Goal: Task Accomplishment & Management: Use online tool/utility

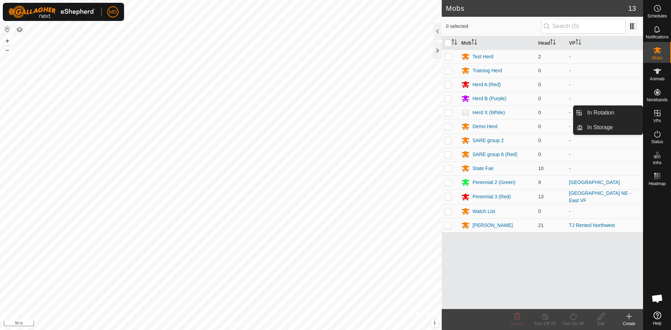
click at [658, 116] on icon at bounding box center [657, 113] width 6 height 6
click at [608, 127] on span "In Storage" at bounding box center [600, 127] width 26 height 8
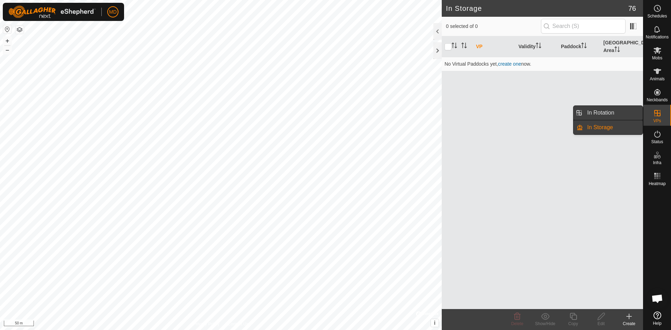
click at [618, 110] on link "In Rotation" at bounding box center [613, 113] width 60 height 14
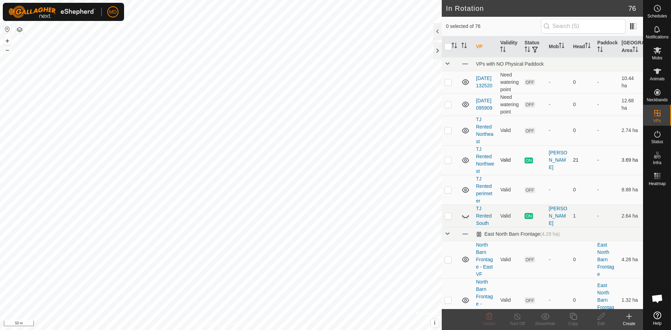
click at [449, 161] on p-checkbox at bounding box center [447, 160] width 7 height 6
click at [448, 161] on p-checkbox at bounding box center [447, 160] width 7 height 6
checkbox input "false"
click at [450, 127] on p-checkbox at bounding box center [447, 130] width 7 height 6
checkbox input "false"
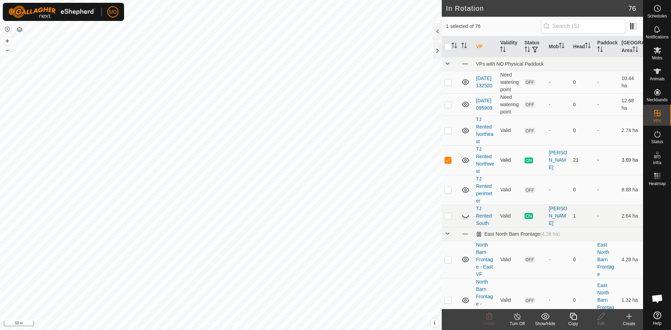
click at [450, 163] on td at bounding box center [449, 160] width 17 height 30
checkbox input "false"
checkbox input "true"
checkbox input "false"
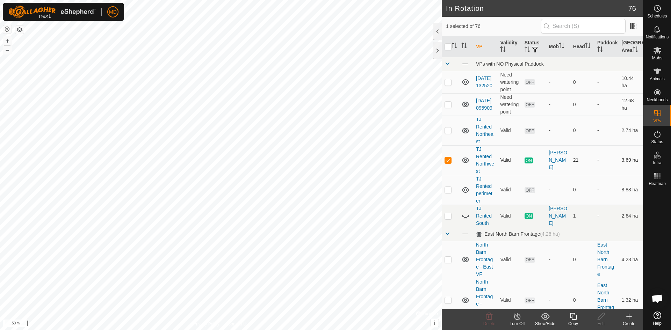
click at [466, 160] on icon at bounding box center [465, 160] width 8 height 8
click at [450, 160] on p-checkbox at bounding box center [447, 160] width 7 height 6
checkbox input "false"
click at [448, 130] on p-checkbox at bounding box center [447, 130] width 7 height 6
checkbox input "true"
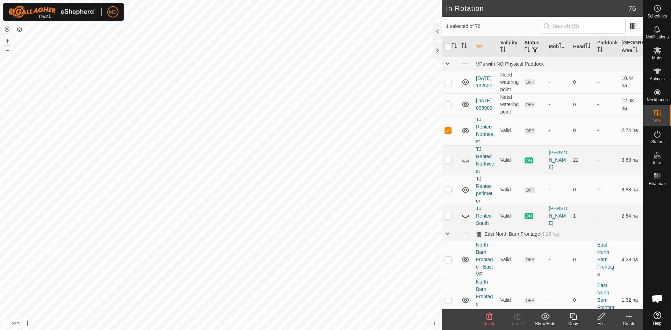
click at [532, 47] on span "button" at bounding box center [535, 50] width 6 height 6
click at [536, 86] on input "ON" at bounding box center [535, 86] width 7 height 7
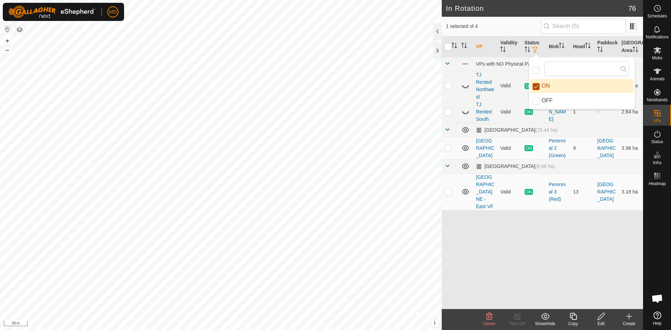
click at [536, 86] on input "ON" at bounding box center [535, 86] width 7 height 7
checkbox input "false"
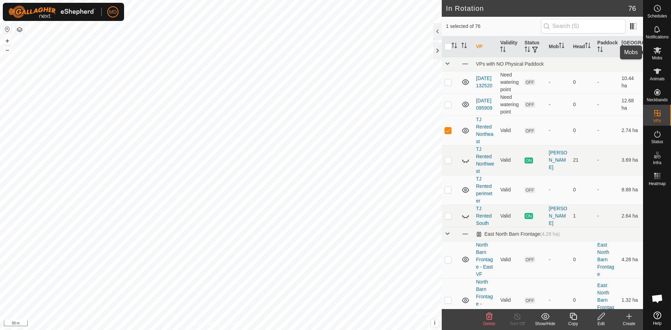
click at [659, 51] on icon at bounding box center [657, 50] width 8 height 7
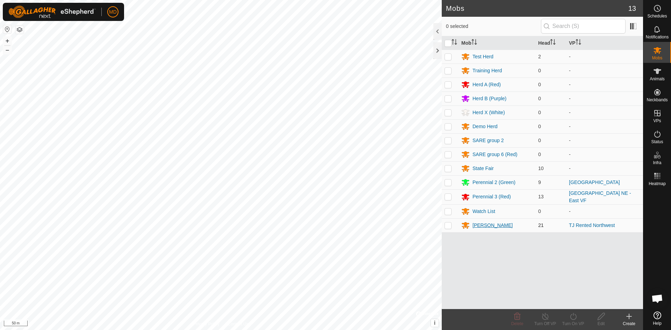
click at [482, 222] on div "[PERSON_NAME]" at bounding box center [492, 225] width 40 height 7
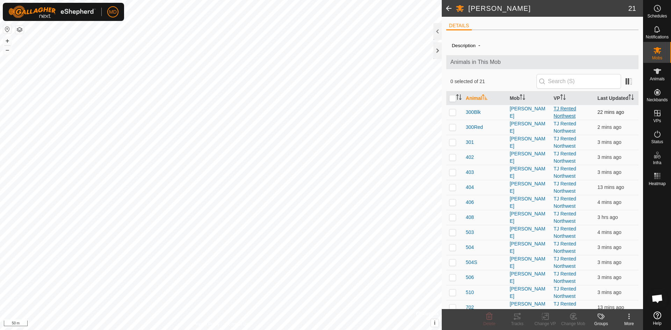
click at [564, 116] on link "TJ Rented Northwest" at bounding box center [564, 112] width 23 height 13
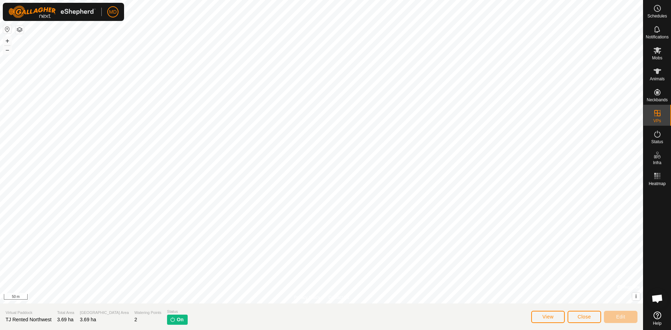
click at [177, 322] on span "On" at bounding box center [180, 319] width 7 height 7
click at [170, 318] on img at bounding box center [173, 320] width 6 height 6
click at [540, 318] on button "View" at bounding box center [548, 317] width 34 height 12
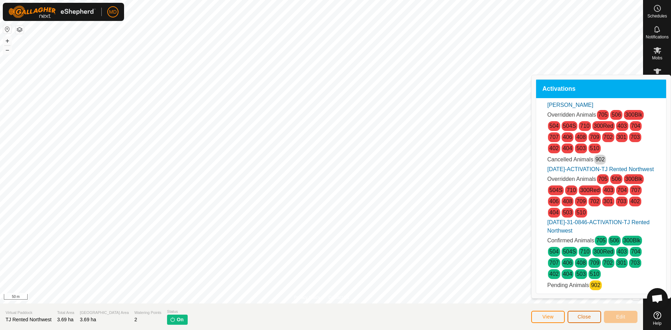
click at [592, 314] on button "Close" at bounding box center [584, 317] width 34 height 12
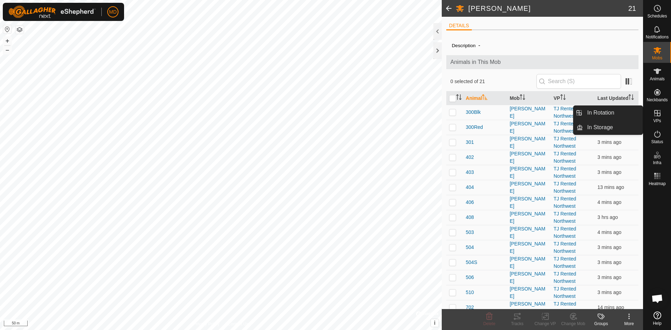
click at [657, 113] on icon at bounding box center [657, 113] width 6 height 6
click at [615, 127] on link "In Storage" at bounding box center [613, 128] width 60 height 14
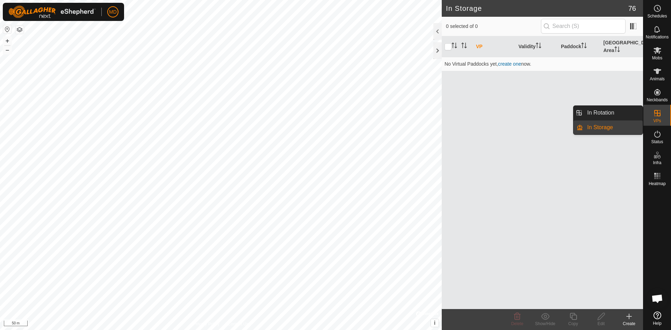
click at [653, 113] on icon at bounding box center [657, 113] width 8 height 8
click at [620, 114] on link "In Rotation" at bounding box center [613, 113] width 60 height 14
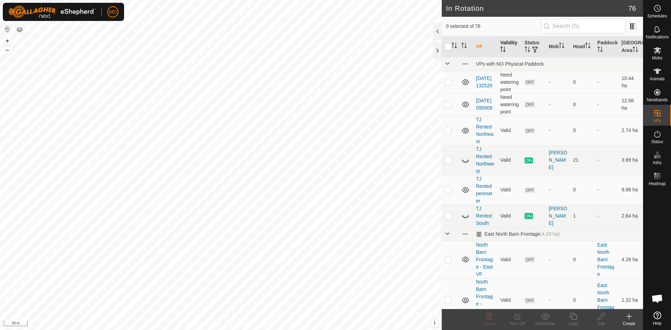
click at [519, 46] on th "Validity" at bounding box center [509, 46] width 24 height 21
click at [487, 48] on icon "Activate to sort" at bounding box center [486, 46] width 1 height 6
click at [660, 73] on icon at bounding box center [657, 71] width 8 height 8
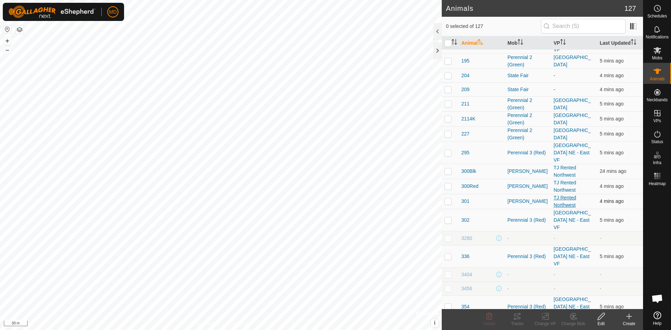
scroll to position [943, 0]
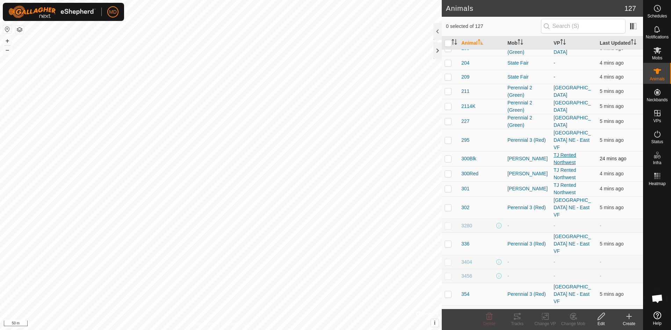
click at [556, 152] on link "TJ Rented Northwest" at bounding box center [564, 158] width 23 height 13
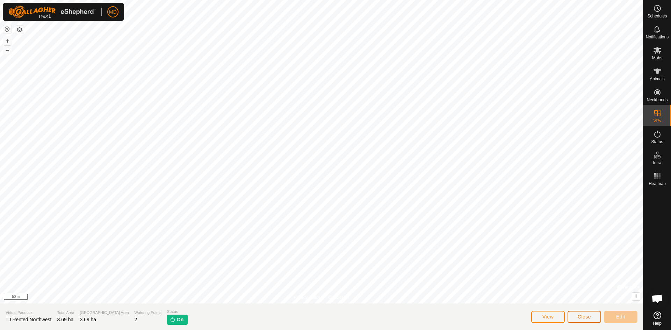
click at [572, 316] on button "Close" at bounding box center [584, 317] width 34 height 12
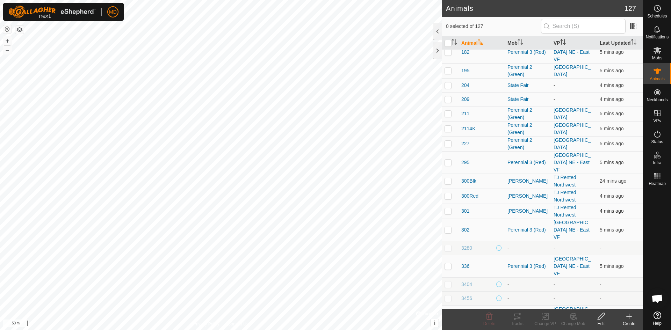
scroll to position [908, 0]
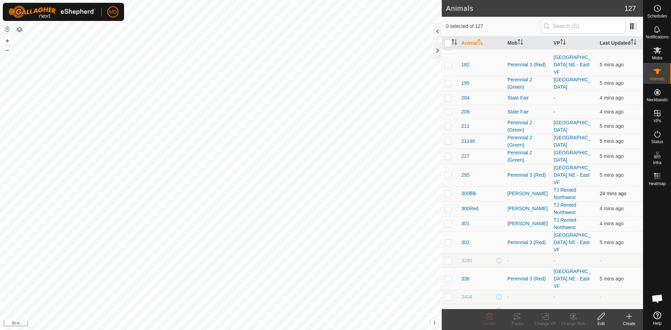
click at [446, 191] on p-checkbox at bounding box center [447, 194] width 7 height 6
checkbox input "true"
click at [447, 206] on p-checkbox at bounding box center [447, 209] width 7 height 6
checkbox input "true"
click at [452, 216] on td at bounding box center [449, 223] width 17 height 15
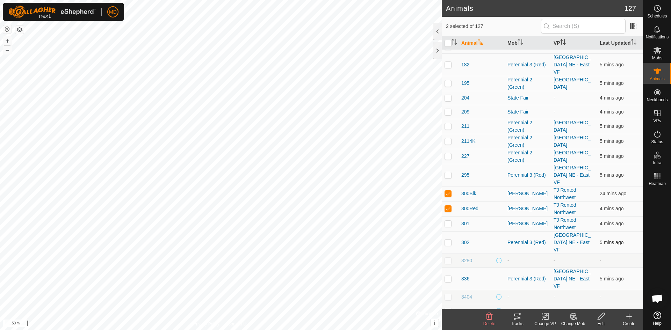
checkbox input "true"
click at [450, 240] on p-checkbox at bounding box center [447, 243] width 7 height 6
checkbox input "true"
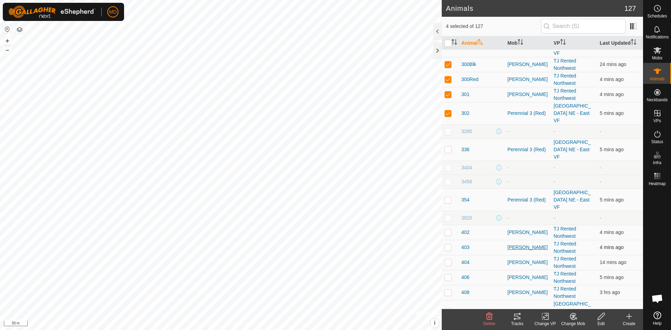
scroll to position [1083, 0]
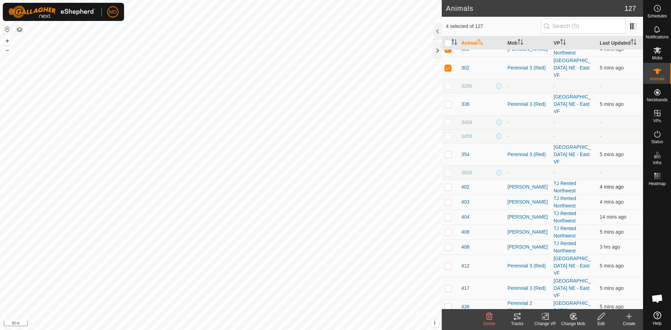
click at [450, 184] on p-checkbox at bounding box center [447, 187] width 7 height 6
checkbox input "true"
click at [450, 199] on p-checkbox at bounding box center [447, 202] width 7 height 6
checkbox input "true"
click at [449, 214] on p-checkbox at bounding box center [447, 217] width 7 height 6
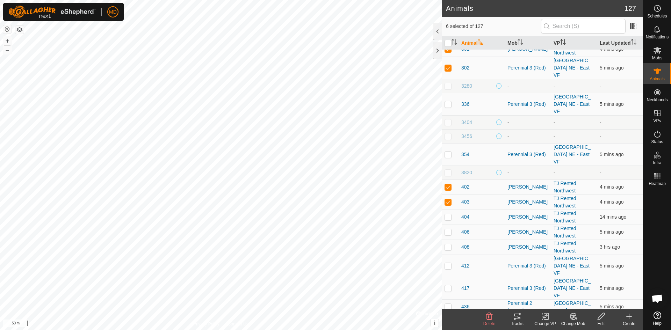
checkbox input "true"
click at [448, 229] on p-checkbox at bounding box center [447, 232] width 7 height 6
checkbox input "true"
click at [447, 244] on p-checkbox at bounding box center [447, 247] width 7 height 6
checkbox input "true"
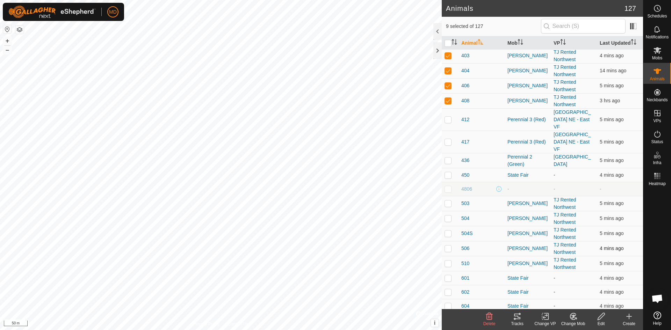
scroll to position [1257, 0]
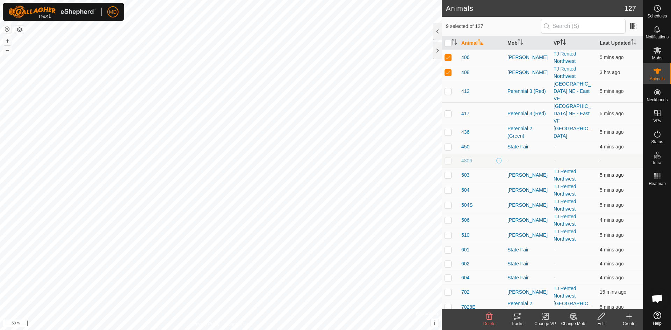
click at [449, 172] on p-checkbox at bounding box center [447, 175] width 7 height 6
checkbox input "true"
click at [448, 187] on p-checkbox at bounding box center [447, 190] width 7 height 6
checkbox input "true"
click at [448, 198] on td at bounding box center [449, 205] width 17 height 15
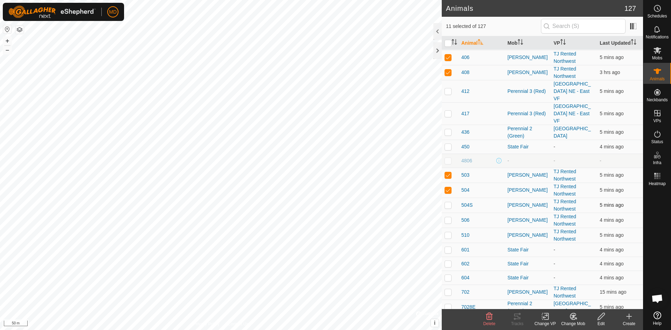
checkbox input "true"
click at [448, 217] on p-checkbox at bounding box center [447, 220] width 7 height 6
checkbox input "true"
click at [448, 232] on p-checkbox at bounding box center [447, 235] width 7 height 6
checkbox input "true"
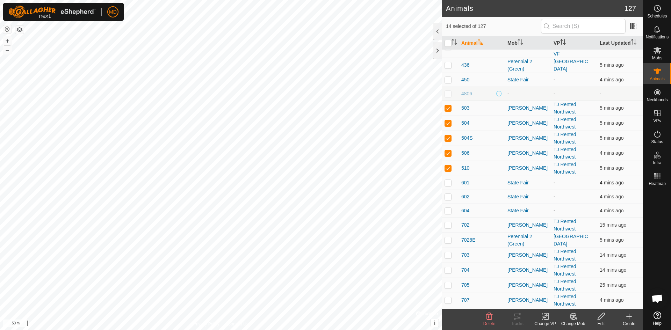
scroll to position [1362, 0]
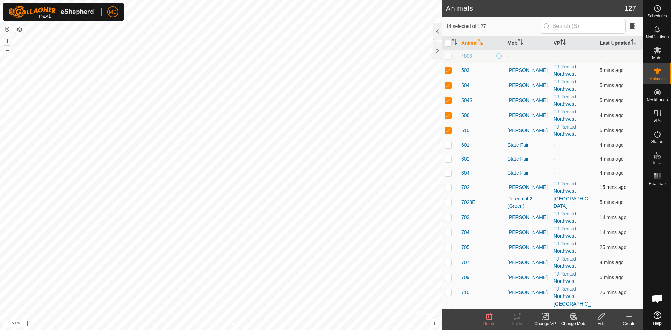
click at [448, 184] on p-checkbox at bounding box center [447, 187] width 7 height 6
checkbox input "true"
click at [447, 214] on p-checkbox at bounding box center [447, 217] width 7 height 6
checkbox input "true"
click at [451, 229] on p-checkbox at bounding box center [447, 232] width 7 height 6
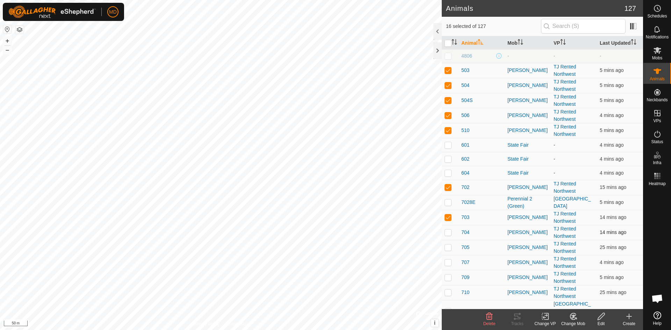
checkbox input "true"
click at [448, 244] on p-checkbox at bounding box center [447, 247] width 7 height 6
checkbox input "true"
click at [448, 260] on p-checkbox at bounding box center [447, 263] width 7 height 6
checkbox input "true"
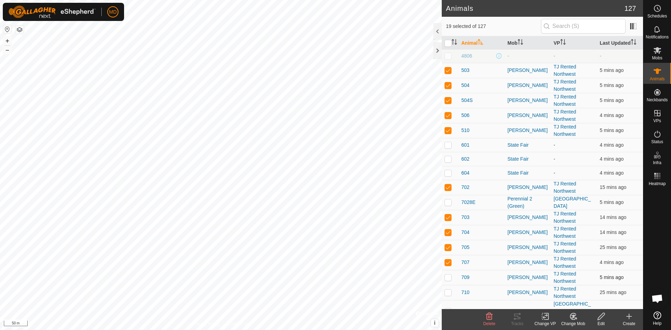
click at [448, 275] on p-checkbox at bounding box center [447, 278] width 7 height 6
checkbox input "true"
click at [448, 290] on p-checkbox at bounding box center [447, 293] width 7 height 6
checkbox input "true"
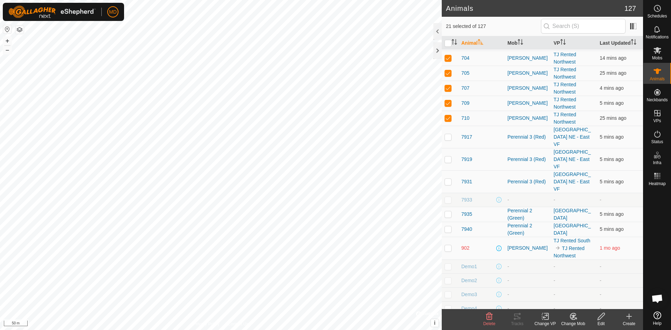
scroll to position [1537, 0]
click at [548, 316] on icon at bounding box center [546, 316] width 3 height 6
click at [558, 288] on link "Choose VP..." at bounding box center [565, 286] width 69 height 14
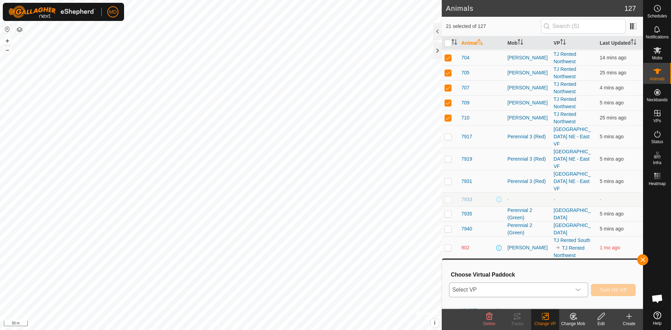
click at [516, 288] on span "Select VP" at bounding box center [510, 290] width 122 height 14
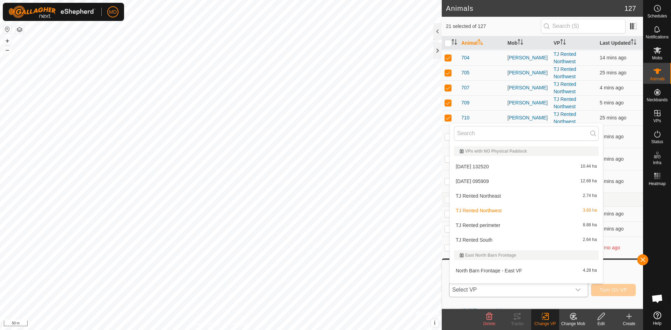
scroll to position [9, 0]
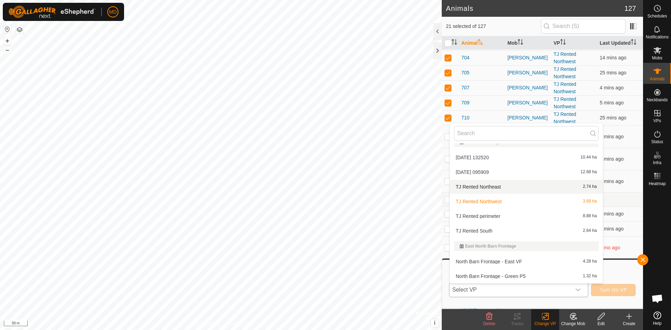
click at [486, 187] on li "TJ Rented Northeast 2.74 ha" at bounding box center [526, 187] width 153 height 14
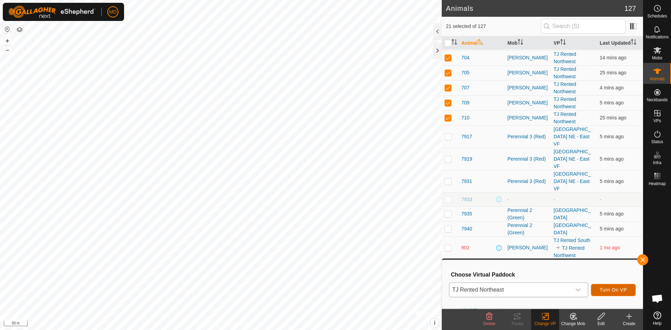
click at [609, 289] on span "Turn On VP" at bounding box center [612, 290] width 27 height 6
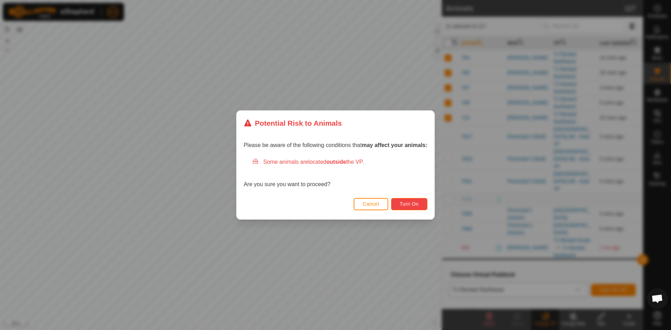
click at [408, 204] on span "Turn On" at bounding box center [409, 204] width 19 height 6
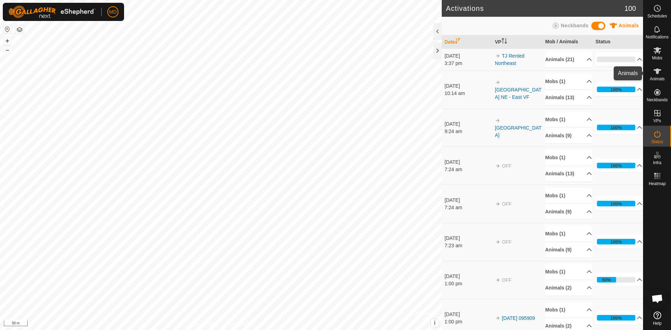
click at [658, 79] on span "Animals" at bounding box center [656, 79] width 15 height 4
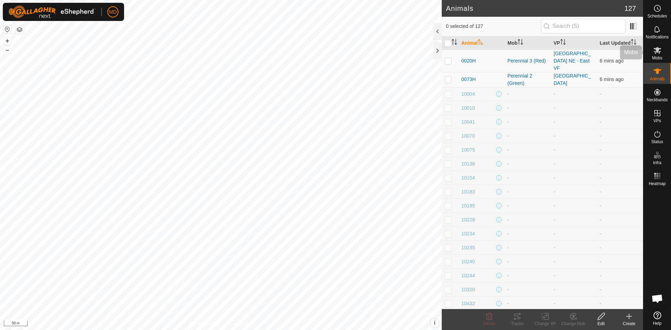
click at [656, 59] on span "Mobs" at bounding box center [657, 58] width 10 height 4
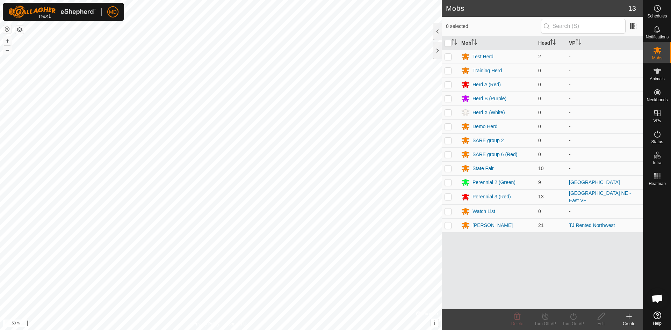
drag, startPoint x: 605, startPoint y: 223, endPoint x: 617, endPoint y: 235, distance: 17.3
click at [622, 237] on div "Mob Head VP Test Herd 2 - Training Herd 0 - Herd A (Red) 0 - Herd B (Purple) 0 …" at bounding box center [541, 172] width 201 height 273
click at [601, 223] on link "TJ Rented Northwest" at bounding box center [592, 225] width 46 height 6
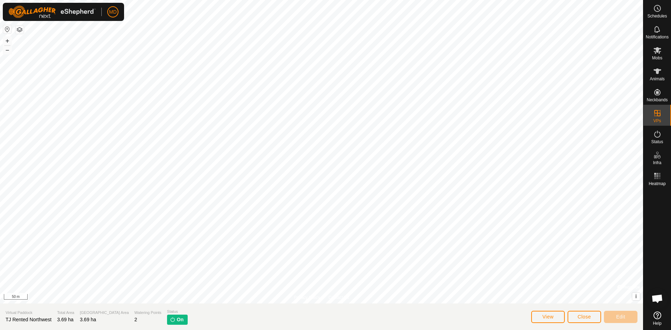
click at [177, 321] on span "On" at bounding box center [180, 319] width 7 height 7
click at [542, 315] on span "View" at bounding box center [547, 317] width 11 height 6
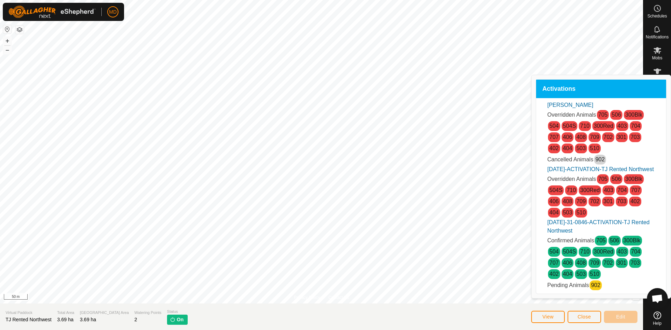
click at [513, 320] on section "Virtual [PERSON_NAME] Rented Northwest Total Area 3.69 ha Grazing Area 3.69 ha …" at bounding box center [321, 317] width 643 height 27
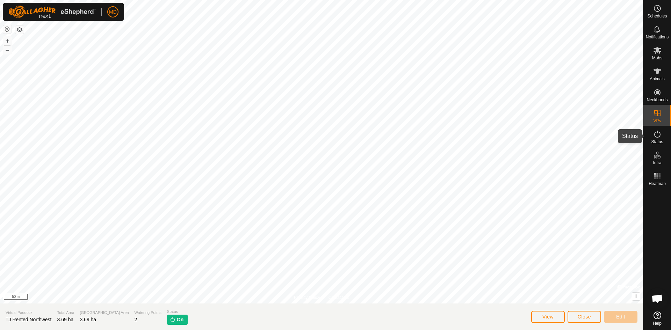
click at [656, 136] on icon at bounding box center [657, 134] width 8 height 8
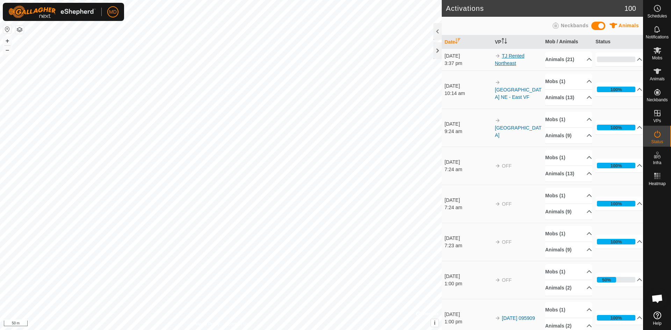
click at [508, 57] on link "TJ Rented Northeast" at bounding box center [510, 59] width 30 height 13
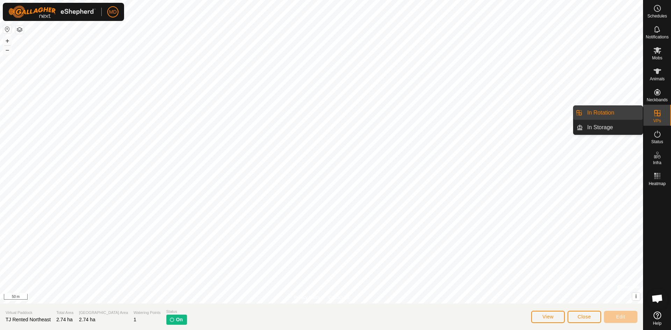
click at [654, 113] on icon at bounding box center [657, 113] width 6 height 6
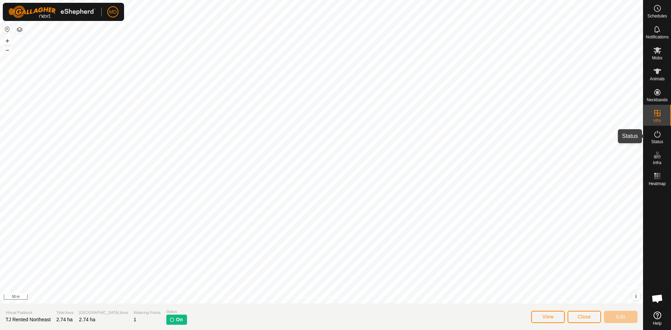
click at [656, 140] on span "Status" at bounding box center [657, 142] width 12 height 4
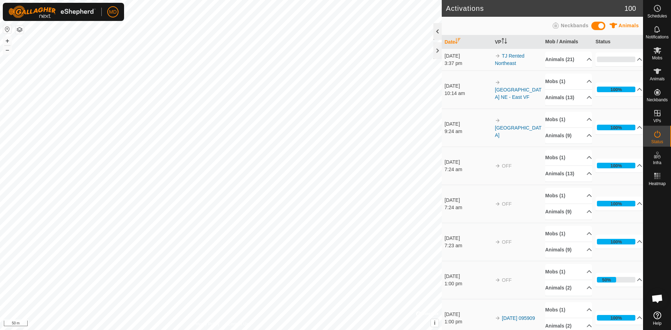
click at [436, 33] on div at bounding box center [437, 31] width 8 height 17
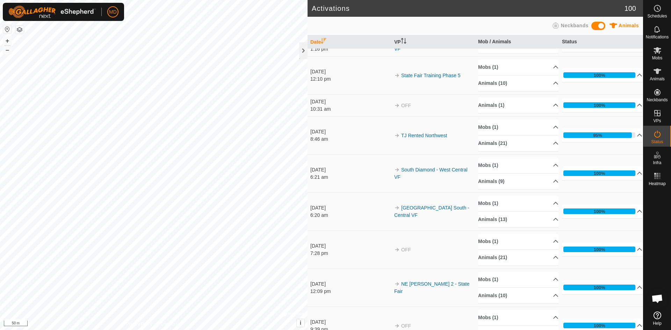
scroll to position [1153, 0]
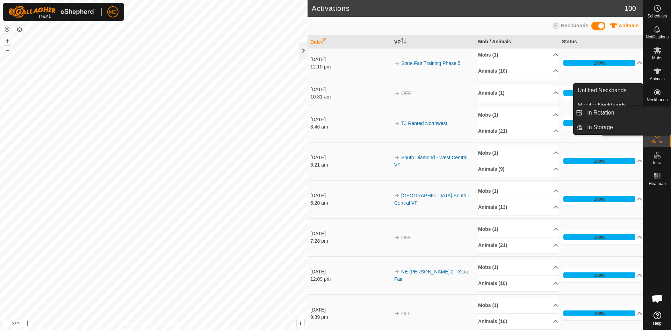
click at [656, 112] on icon at bounding box center [657, 113] width 8 height 8
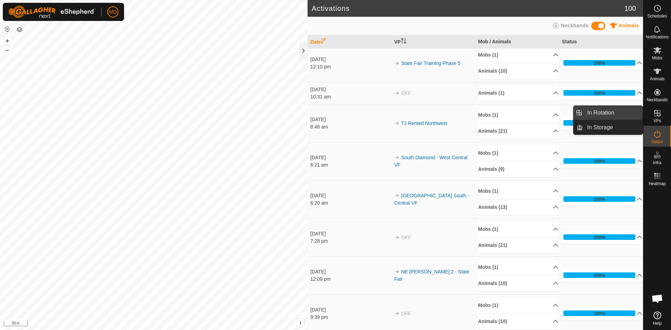
click at [612, 111] on link "In Rotation" at bounding box center [613, 113] width 60 height 14
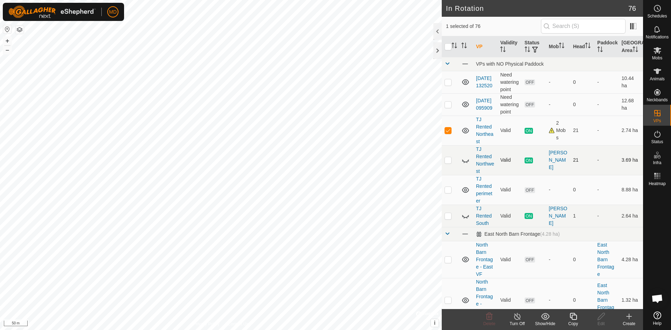
click at [526, 162] on span "ON" at bounding box center [528, 161] width 8 height 6
click at [483, 161] on link "TJ Rented Northwest" at bounding box center [485, 160] width 18 height 28
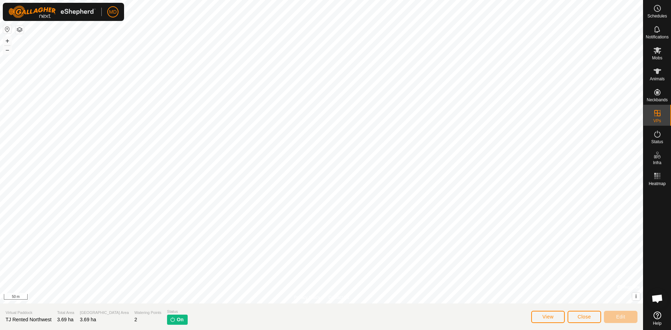
click at [167, 319] on p-tag "On" at bounding box center [177, 320] width 21 height 10
click at [541, 318] on button "View" at bounding box center [548, 317] width 34 height 12
click at [585, 313] on button "Close" at bounding box center [584, 317] width 34 height 12
